Goal: Information Seeking & Learning: Understand process/instructions

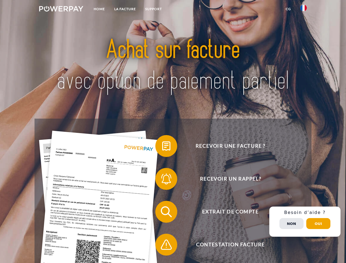
click at [61, 10] on img at bounding box center [61, 8] width 44 height 5
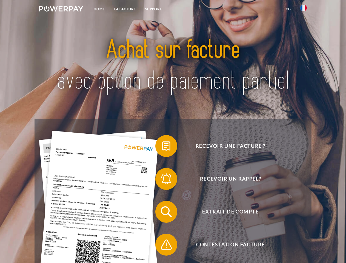
click at [303, 10] on img at bounding box center [303, 8] width 7 height 7
click at [288, 9] on link "CG" at bounding box center [288, 9] width 15 height 10
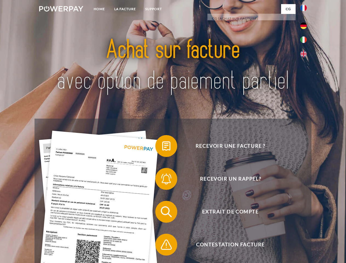
click at [162, 147] on span at bounding box center [157, 145] width 27 height 27
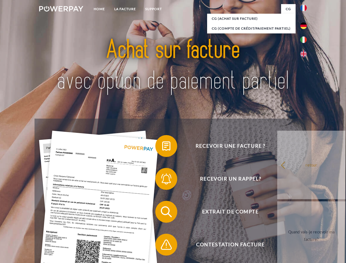
click at [162, 180] on div "Recevoir une facture ? Recevoir un rappel? Extrait de compte retour" at bounding box center [173, 228] width 277 height 219
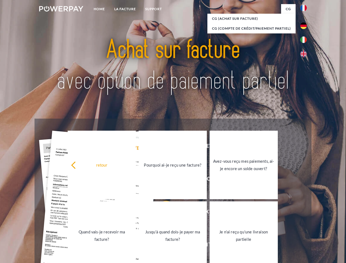
click at [162, 213] on link "Jusqu'à quand dois-je payer ma facture?" at bounding box center [173, 235] width 68 height 68
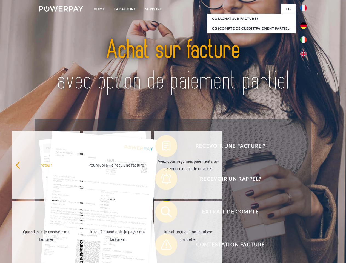
click at [162, 246] on span at bounding box center [157, 244] width 27 height 27
click at [305, 222] on div "Recevoir une facture ? Recevoir un rappel? Extrait de compte retour" at bounding box center [173, 228] width 277 height 219
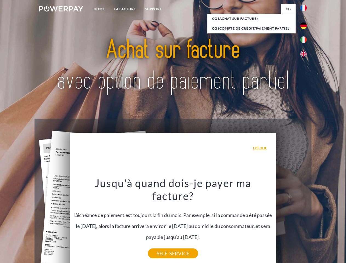
click at [291, 223] on span "Extrait de compte" at bounding box center [230, 212] width 134 height 22
click at [318, 223] on header "Home LA FACTURE Support" at bounding box center [173, 189] width 346 height 378
